Goal: Task Accomplishment & Management: Manage account settings

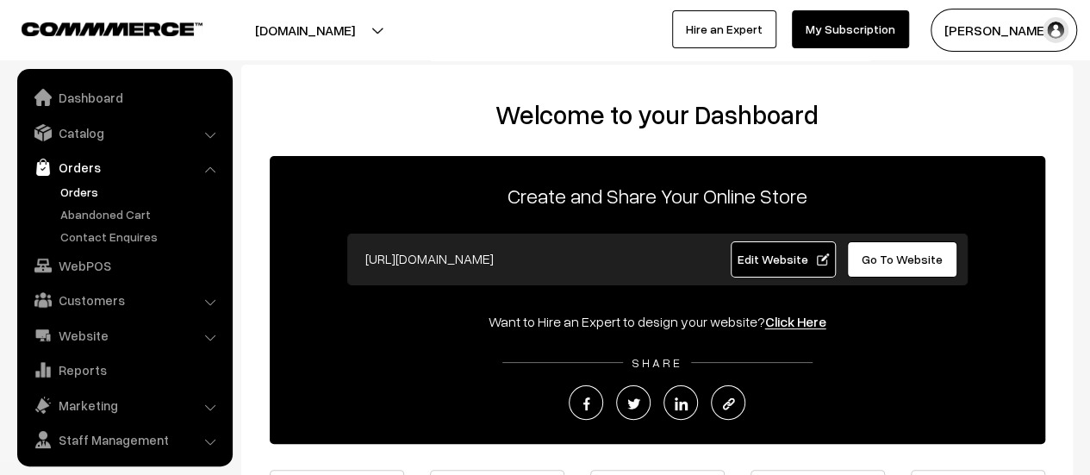
click at [83, 185] on link "Orders" at bounding box center [141, 192] width 171 height 18
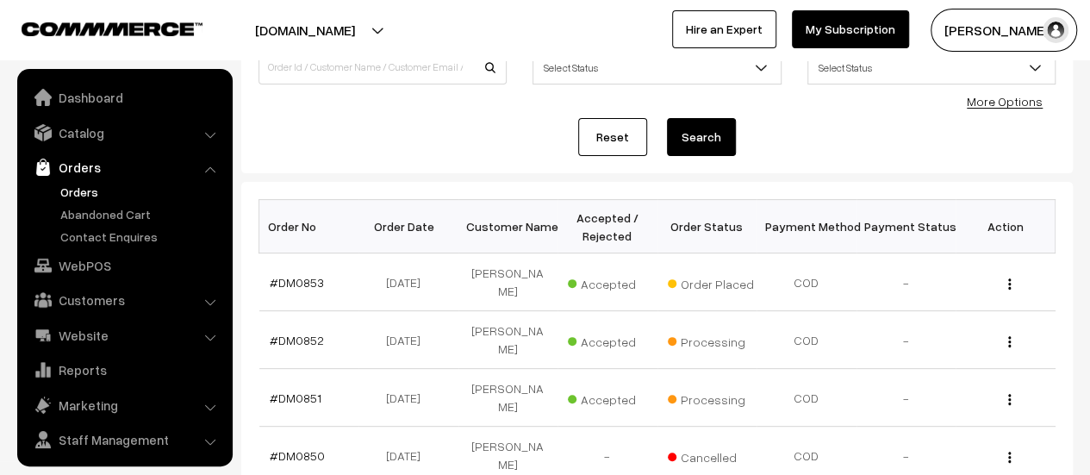
scroll to position [40, 0]
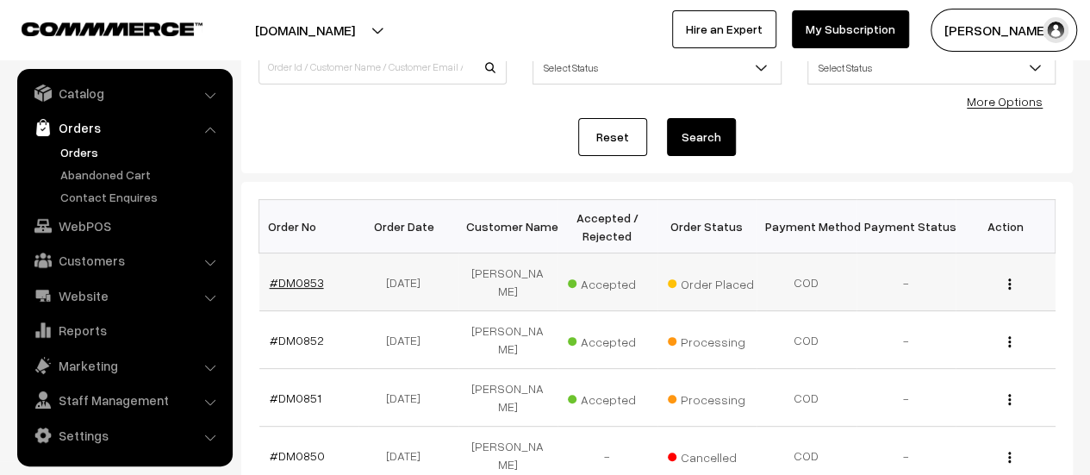
click at [307, 275] on link "#DM0853" at bounding box center [297, 282] width 54 height 15
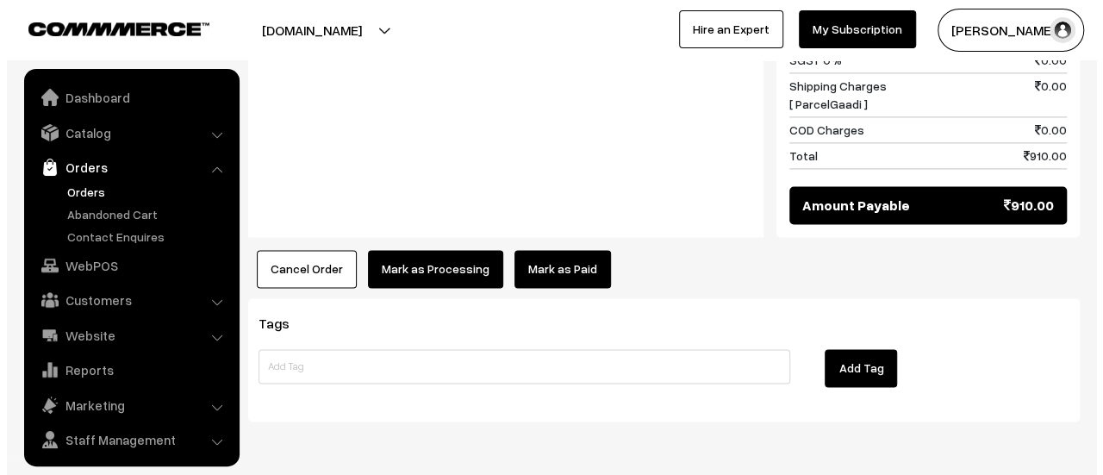
scroll to position [40, 0]
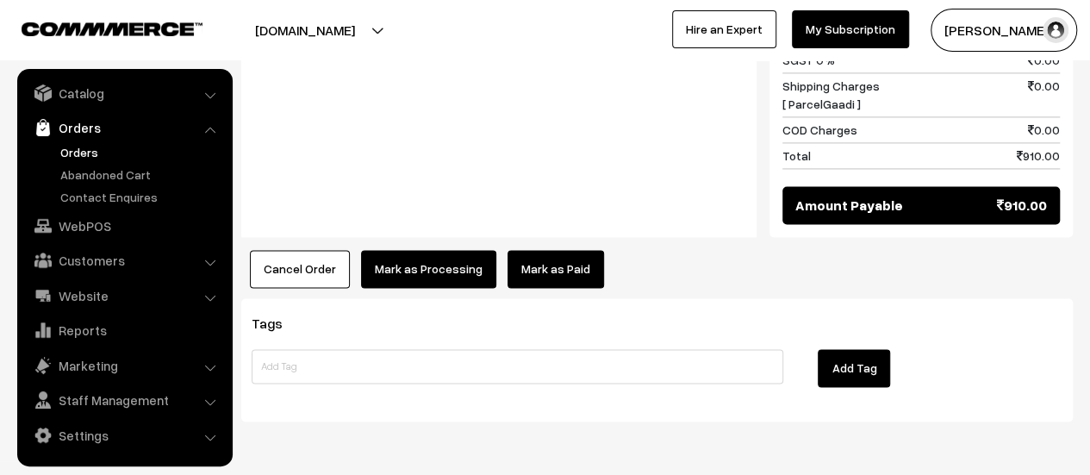
click at [408, 258] on button "Mark as Processing" at bounding box center [428, 269] width 135 height 38
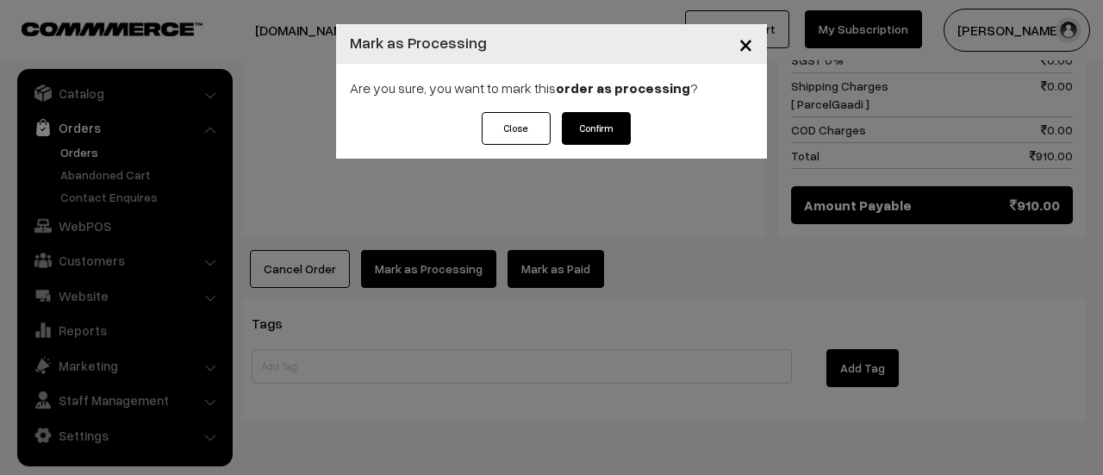
click at [603, 131] on button "Confirm" at bounding box center [596, 128] width 69 height 33
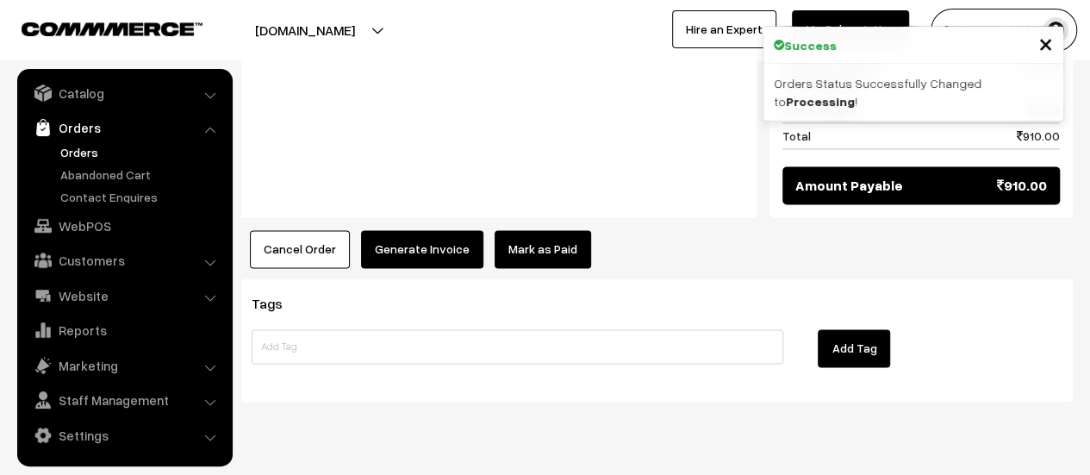
scroll to position [1134, 0]
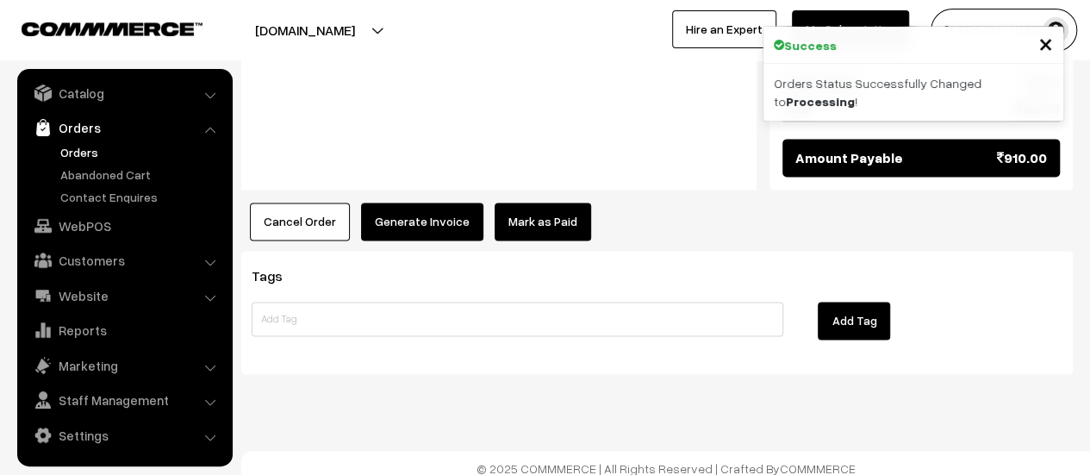
click at [391, 219] on button "Generate Invoice" at bounding box center [422, 221] width 122 height 38
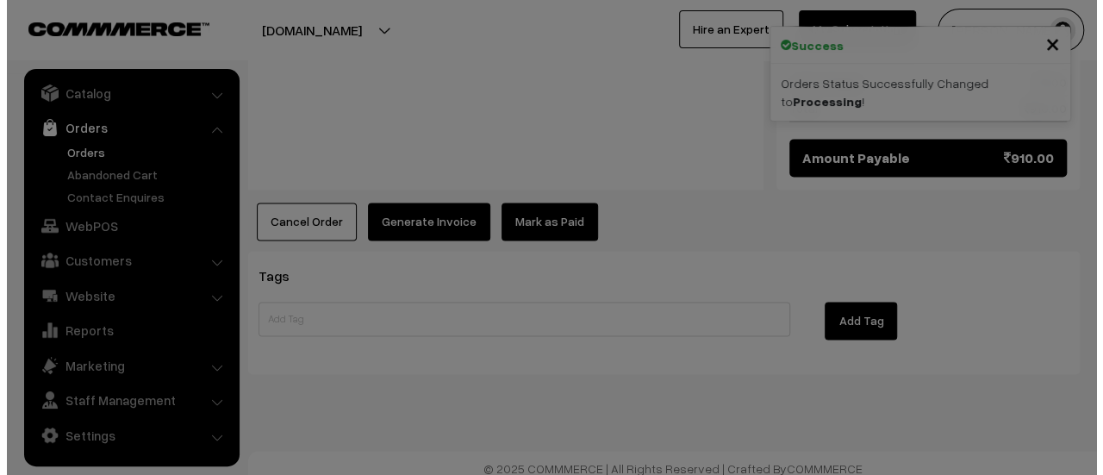
scroll to position [1137, 0]
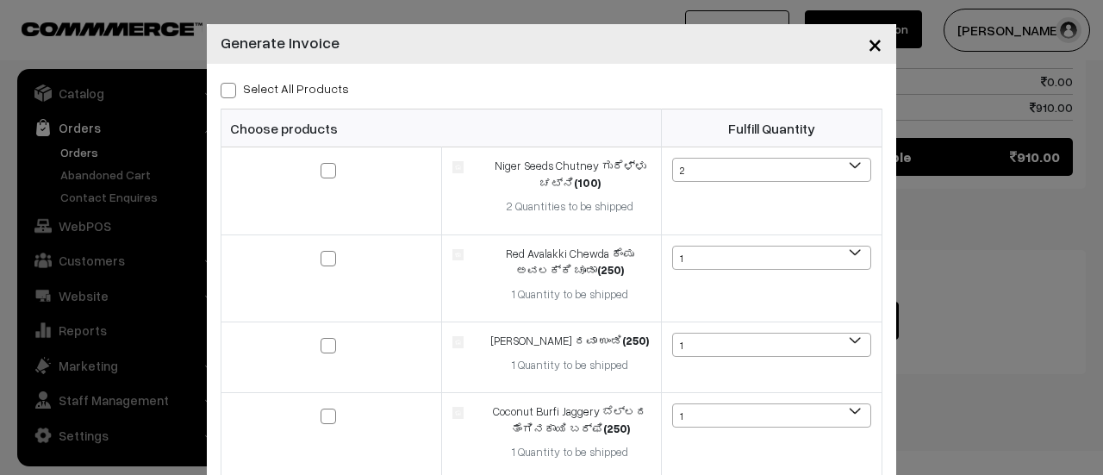
click at [221, 85] on span at bounding box center [229, 91] width 16 height 16
click at [221, 85] on input "Select All Products" at bounding box center [226, 87] width 11 height 11
checkbox input "true"
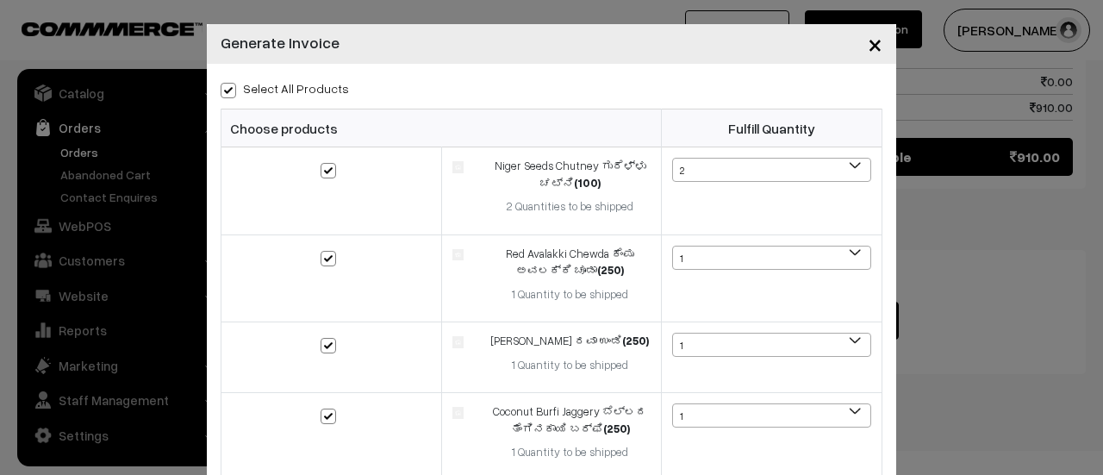
checkbox input "true"
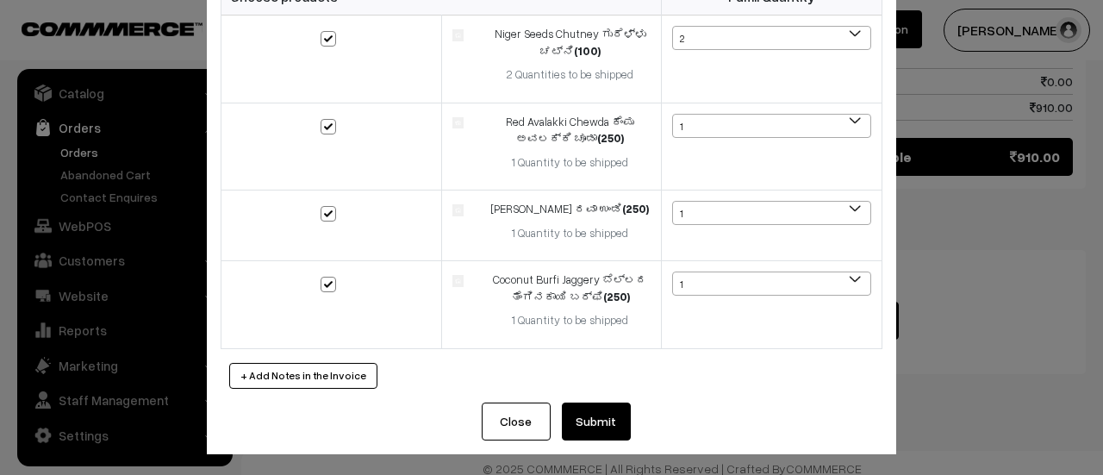
click at [588, 421] on button "Submit" at bounding box center [596, 421] width 69 height 38
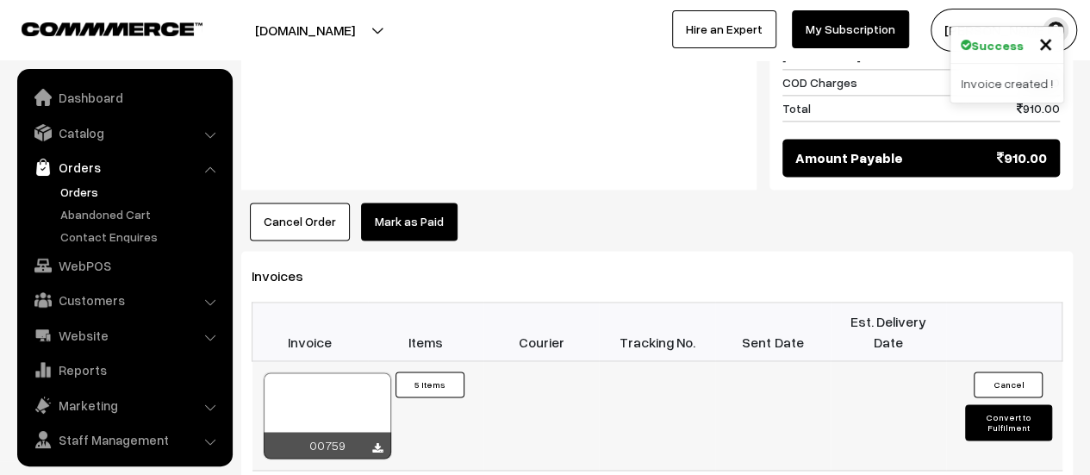
scroll to position [40, 0]
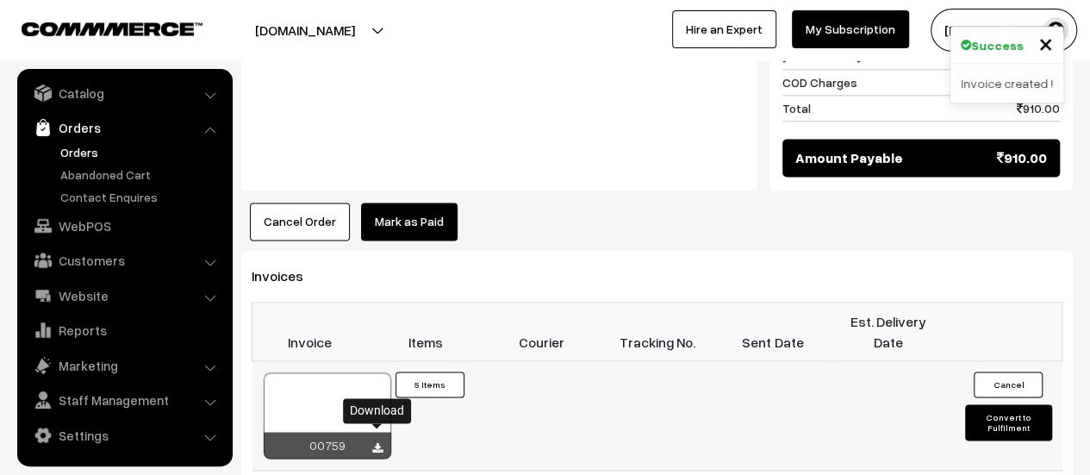
click at [379, 443] on icon at bounding box center [377, 448] width 10 height 11
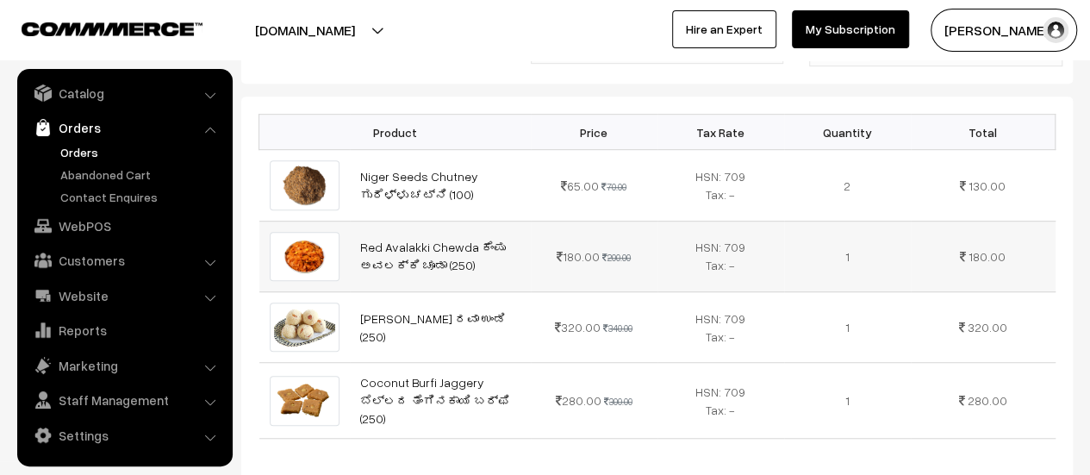
scroll to position [0, 0]
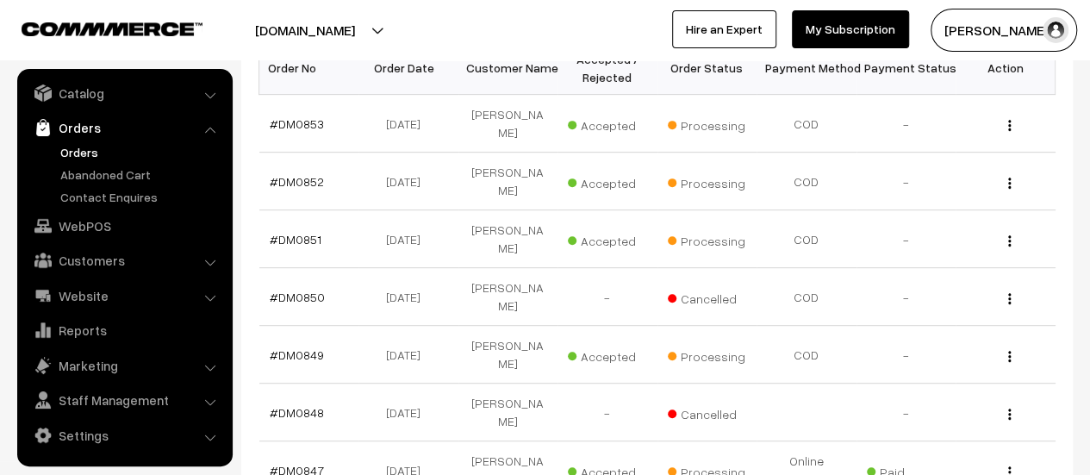
scroll to position [309, 0]
click at [81, 175] on link "Abandoned Cart" at bounding box center [141, 174] width 171 height 18
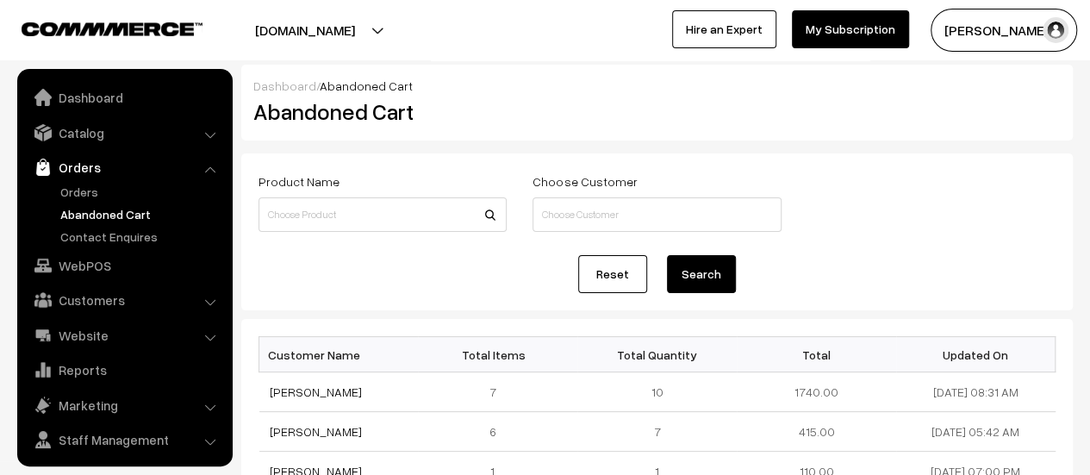
scroll to position [40, 0]
